Goal: Task Accomplishment & Management: Use online tool/utility

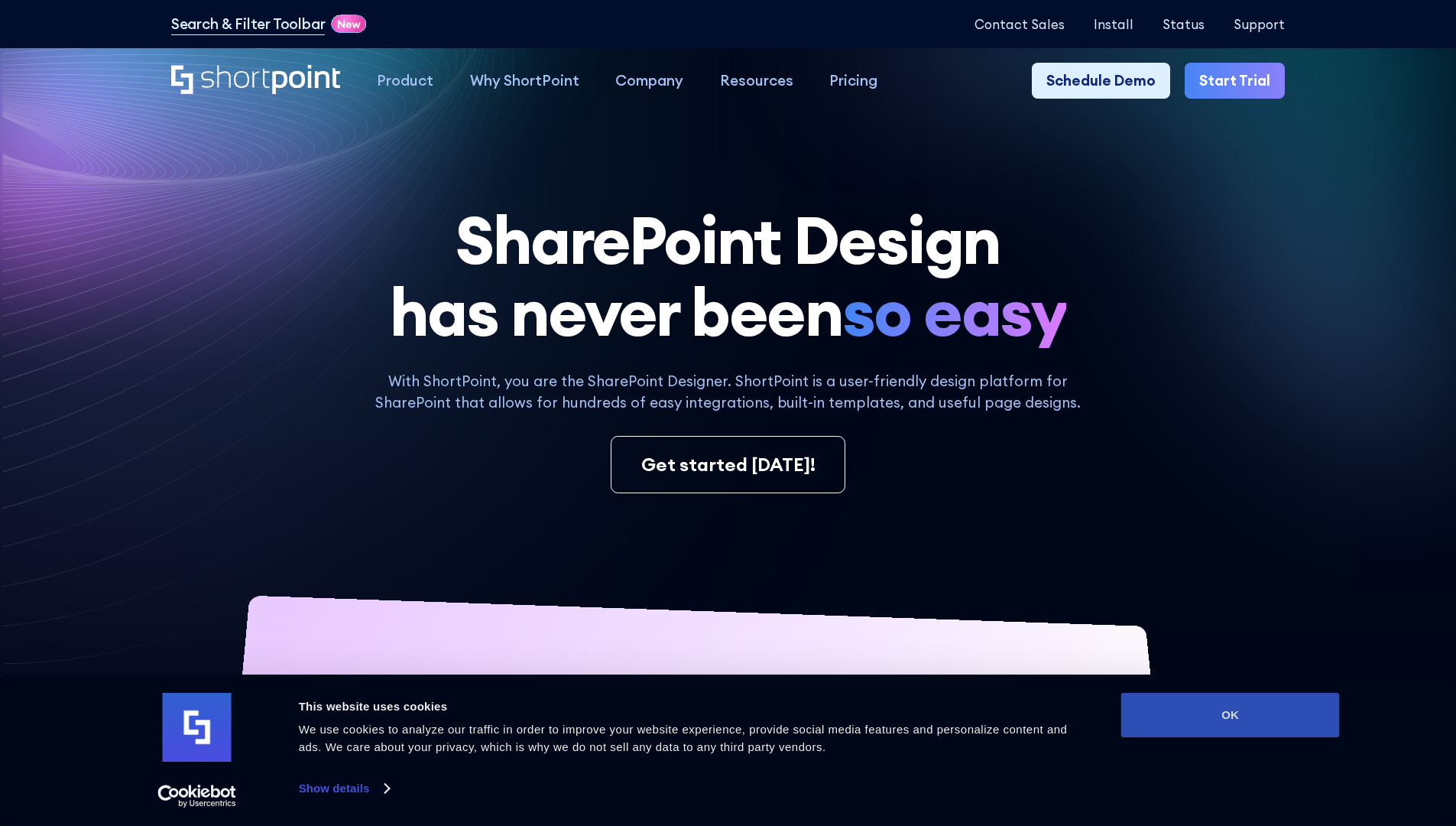
click at [1230, 715] on button "OK" at bounding box center [1231, 715] width 219 height 44
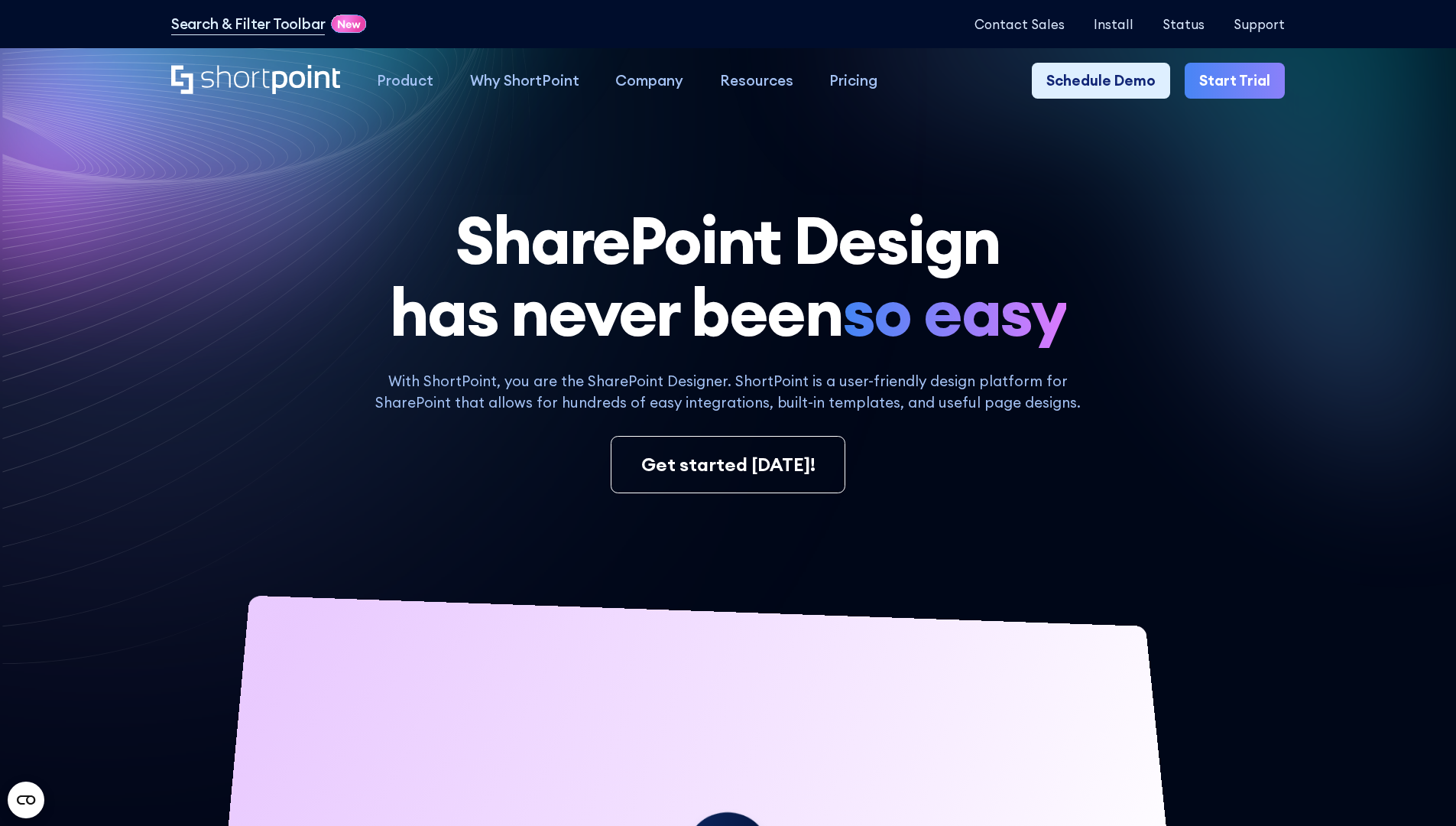
click at [1240, 81] on link "Start Trial" at bounding box center [1235, 81] width 100 height 37
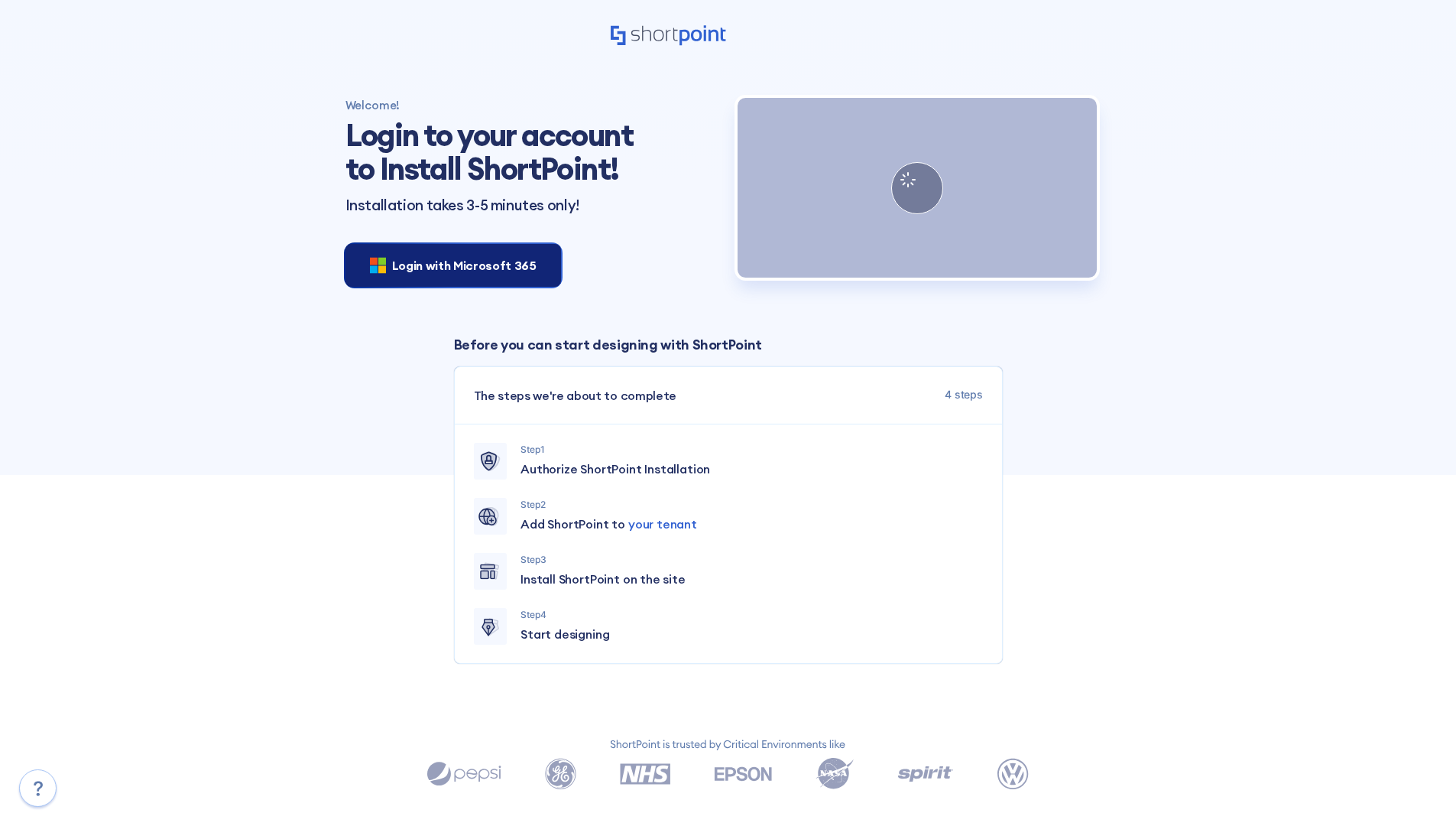
click at [449, 265] on span "Login with Microsoft 365" at bounding box center [464, 265] width 145 height 18
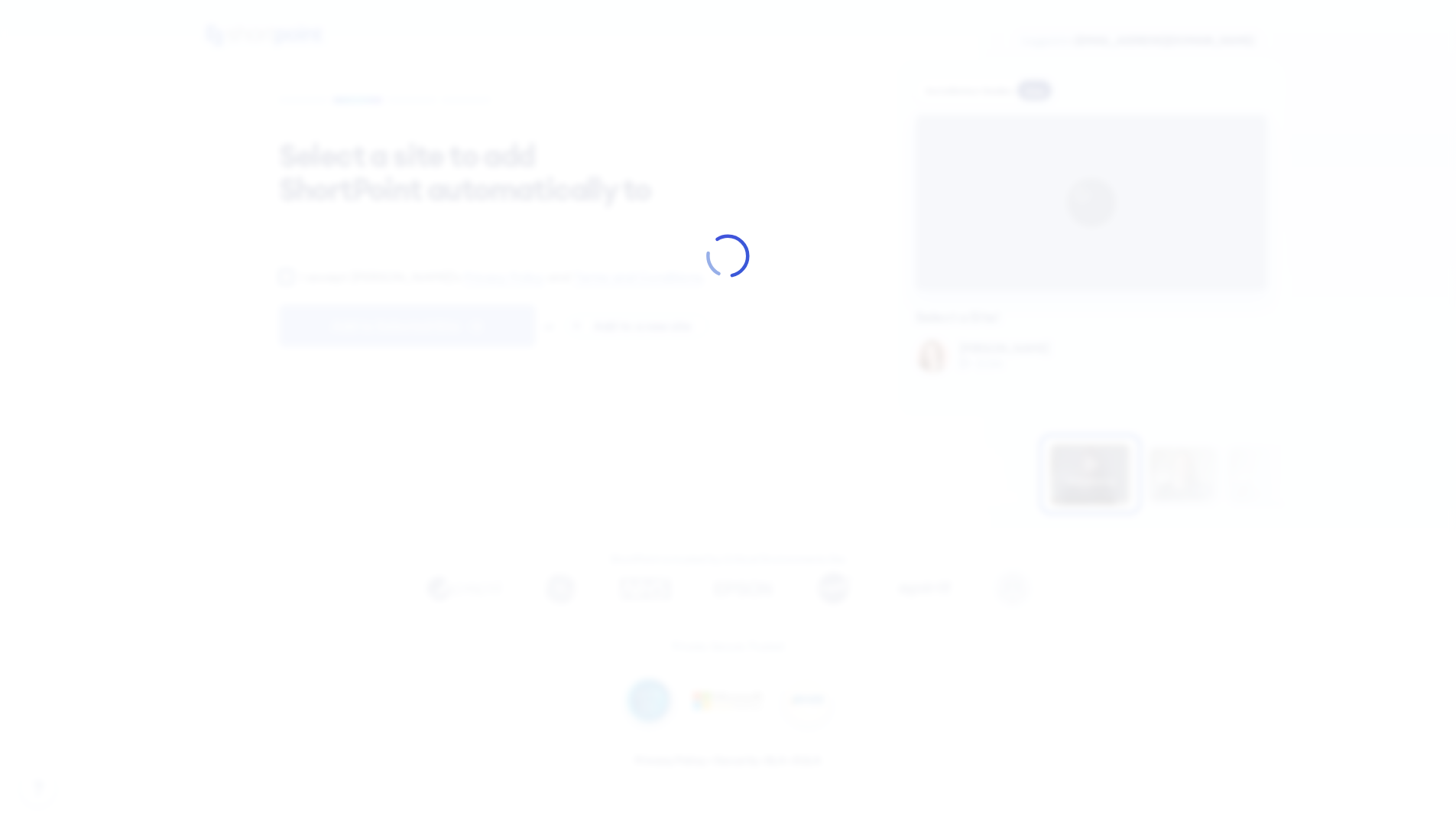
click at [286, 284] on input "I accept [PERSON_NAME]'s Privacy Policy and Terms and Conditions ." at bounding box center [287, 276] width 15 height 15
checkbox input "true"
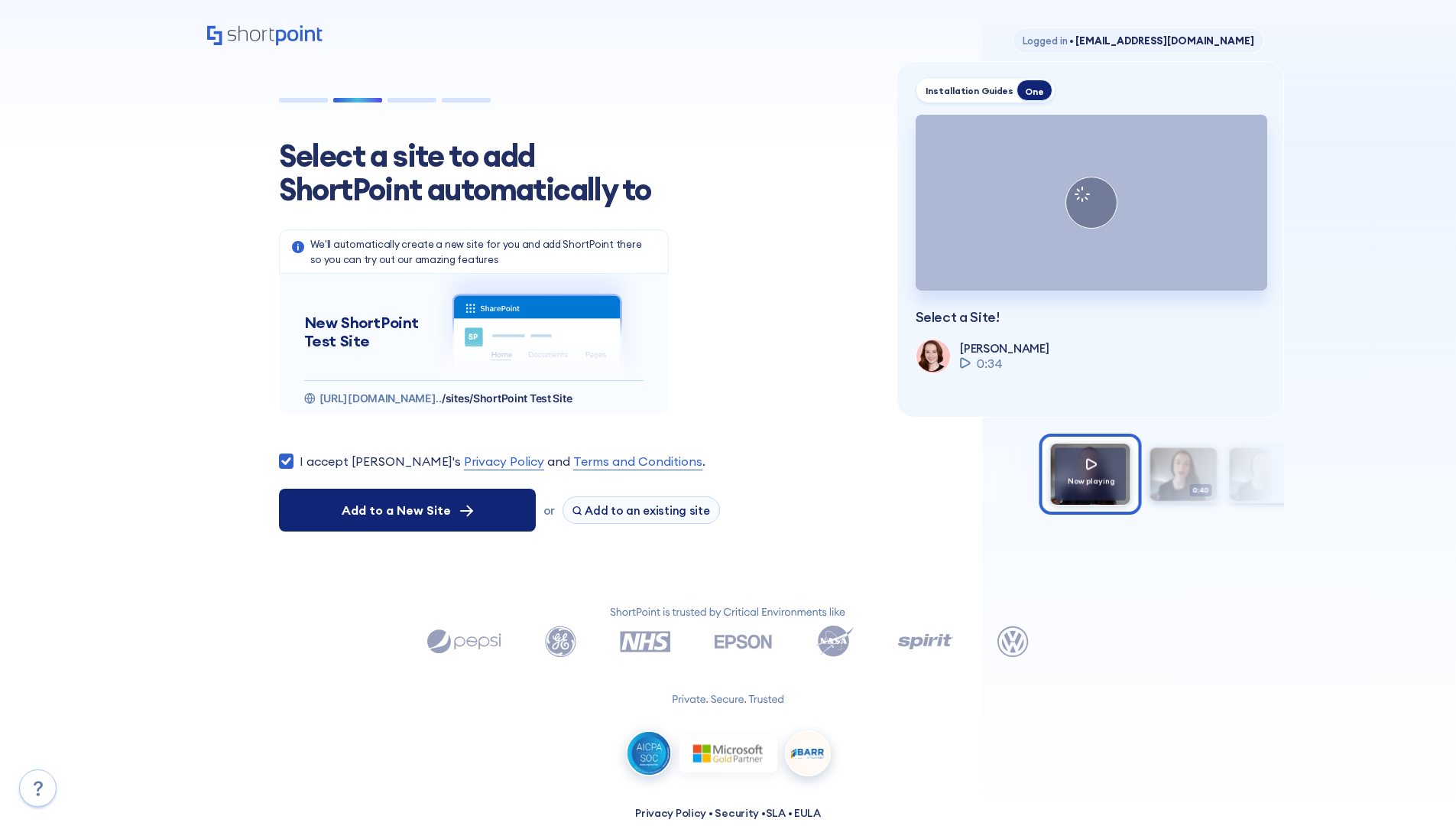
click at [407, 510] on span "Add to a New Site" at bounding box center [396, 510] width 109 height 18
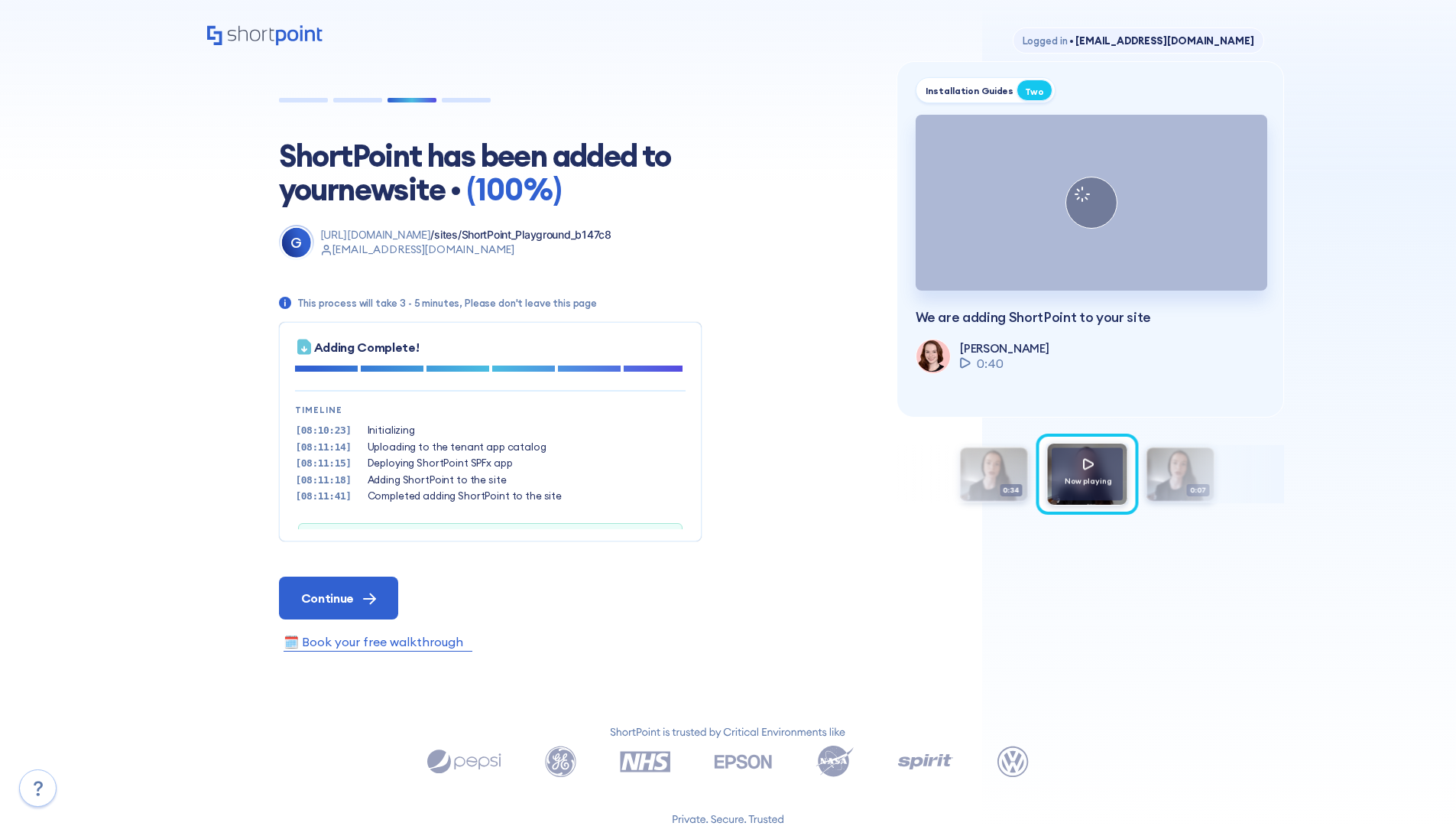
scroll to position [47, 0]
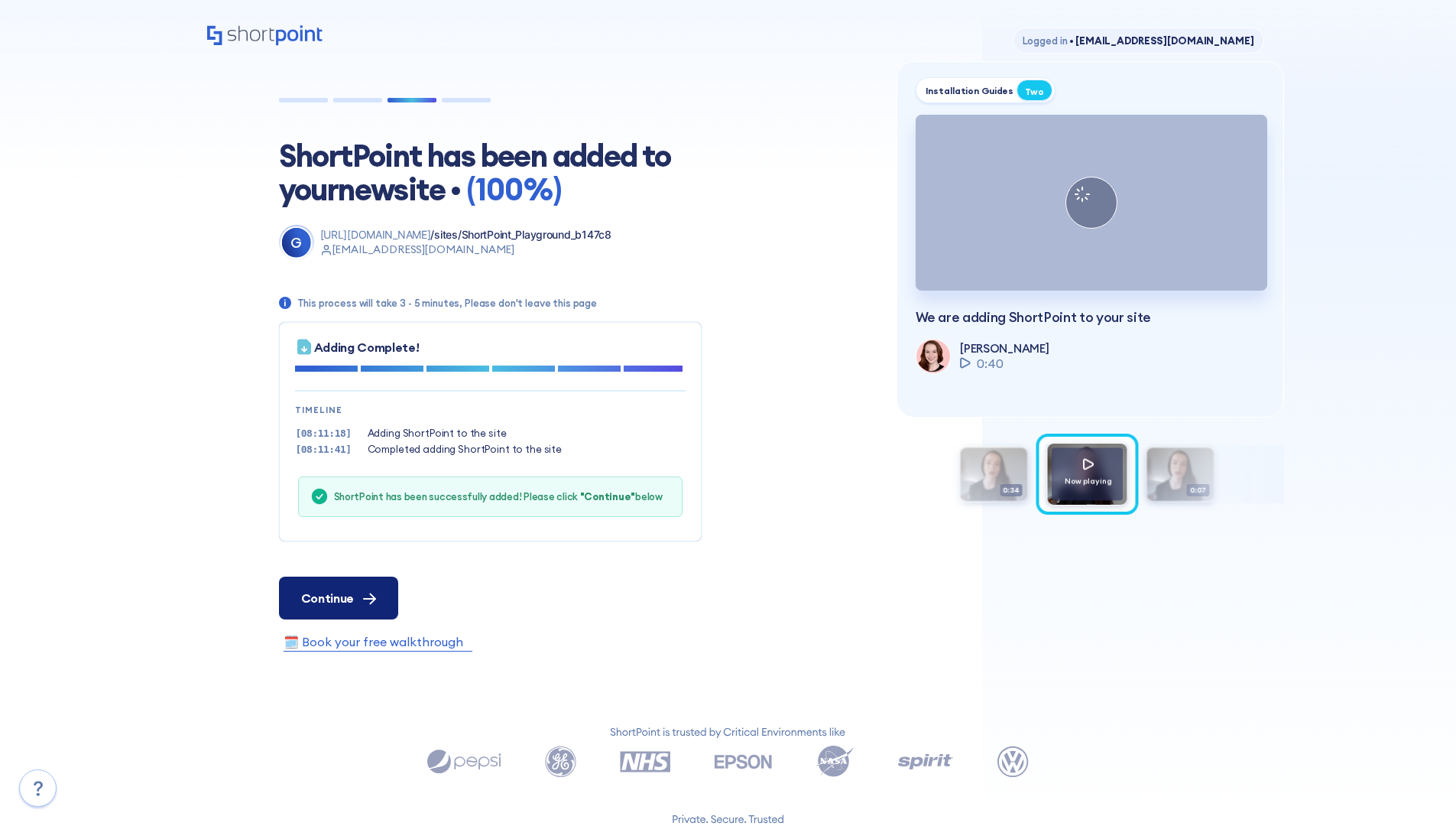
click at [338, 598] on span "Continue" at bounding box center [328, 598] width 53 height 18
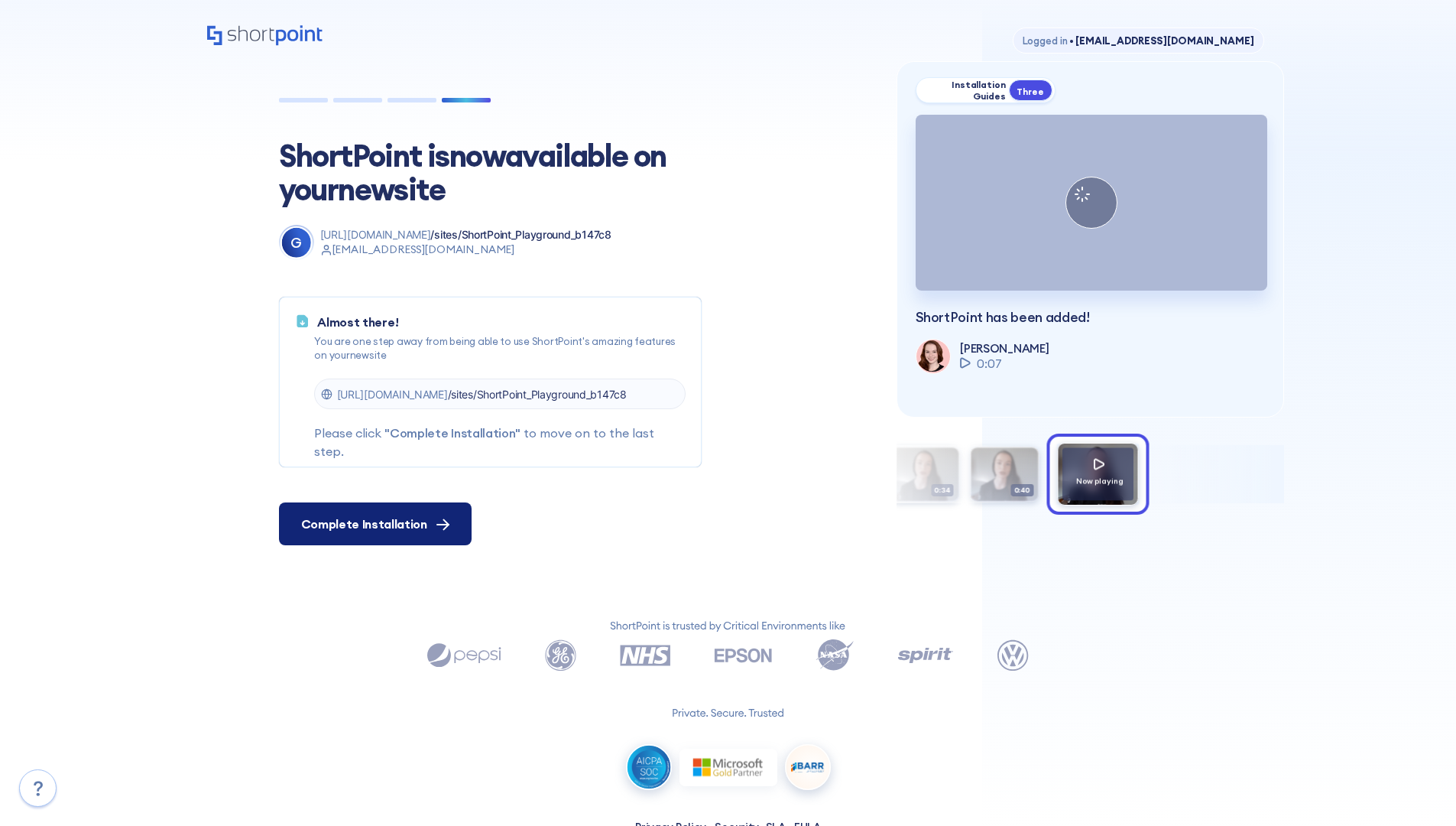
click at [373, 524] on span "Complete Installation" at bounding box center [364, 524] width 126 height 18
